Goal: Navigation & Orientation: Find specific page/section

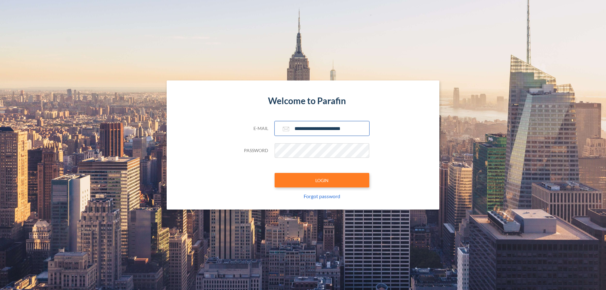
type input "**********"
click at [322, 180] on button "LOGIN" at bounding box center [322, 180] width 95 height 15
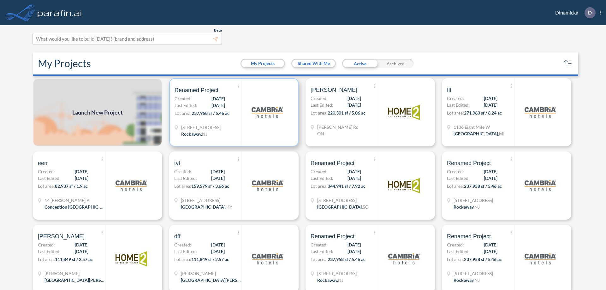
scroll to position [2, 0]
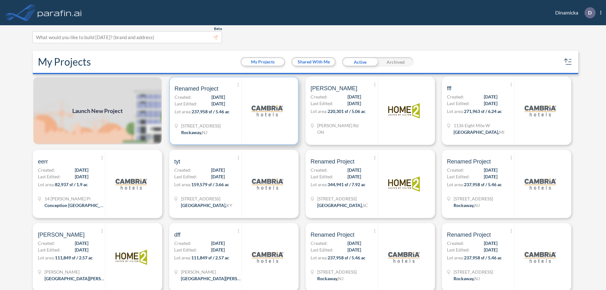
click at [233, 111] on p "Lot area: 237,958 sf / 5.46 ac" at bounding box center [208, 112] width 67 height 9
